Goal: Consume media (video, audio)

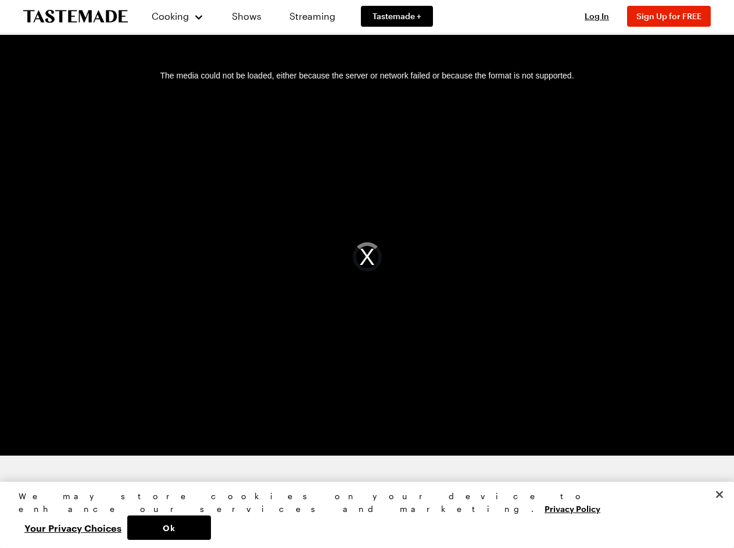
click at [367, 274] on div "The media could not be loaded, either because the server or network failed or b…" at bounding box center [367, 256] width 707 height 397
click at [173, 16] on span "Cooking" at bounding box center [170, 15] width 37 height 11
click at [602, 16] on span "Log In" at bounding box center [597, 16] width 24 height 10
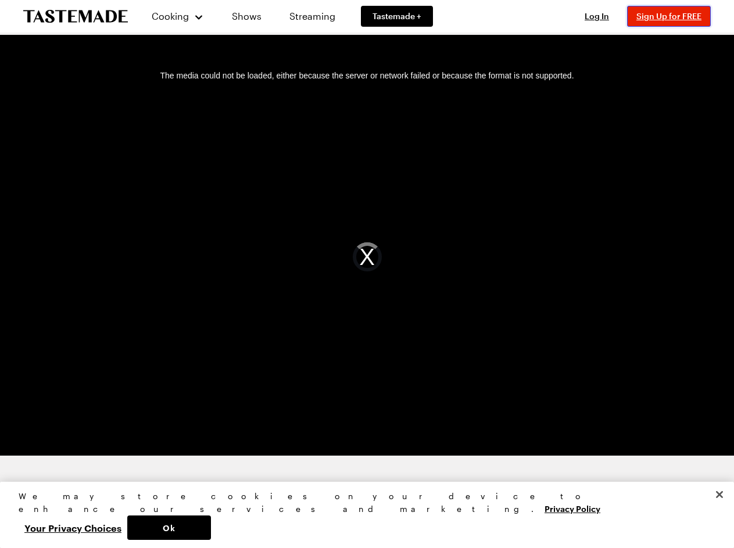
click at [674, 16] on span "Sign Up for FREE" at bounding box center [668, 16] width 65 height 10
click at [367, 257] on div "The media could not be loaded, either because the server or network failed or b…" at bounding box center [367, 256] width 707 height 397
click at [211, 528] on button "Ok" at bounding box center [169, 527] width 84 height 24
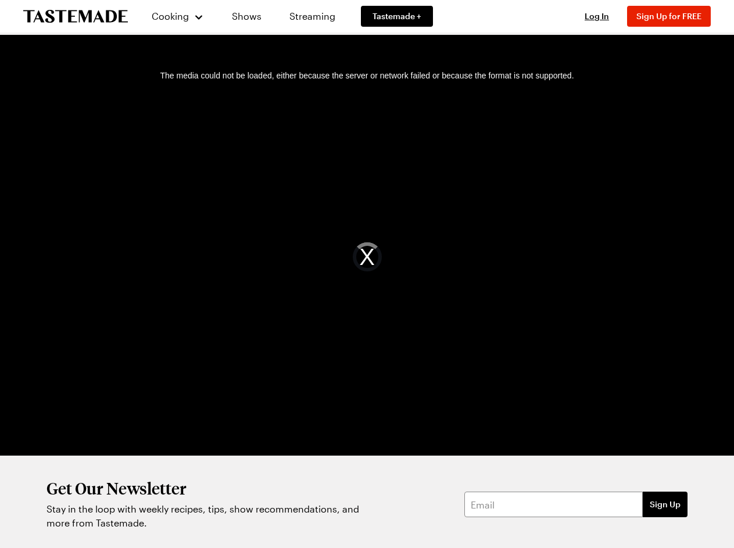
click at [127, 528] on button "Your Privacy Choices" at bounding box center [73, 527] width 109 height 24
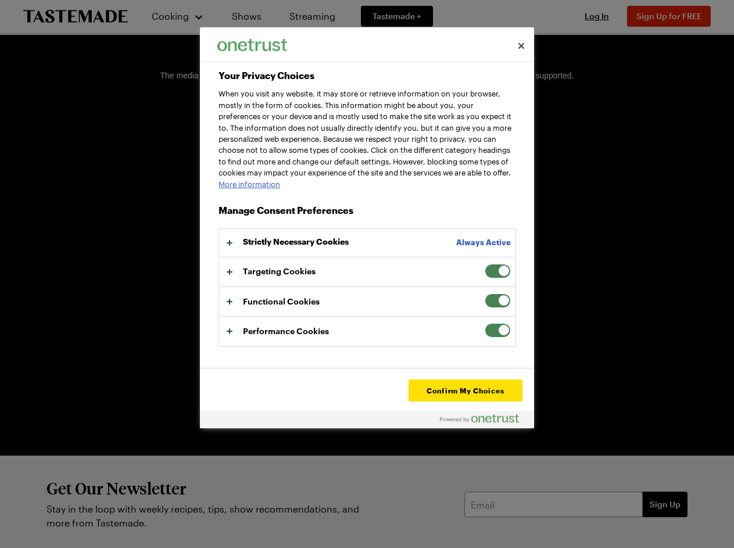
click at [719, 520] on div "Get Our Newsletter Stay in the loop with weekly recipes, tips, show recommendat…" at bounding box center [367, 505] width 734 height 98
